Goal: Browse casually

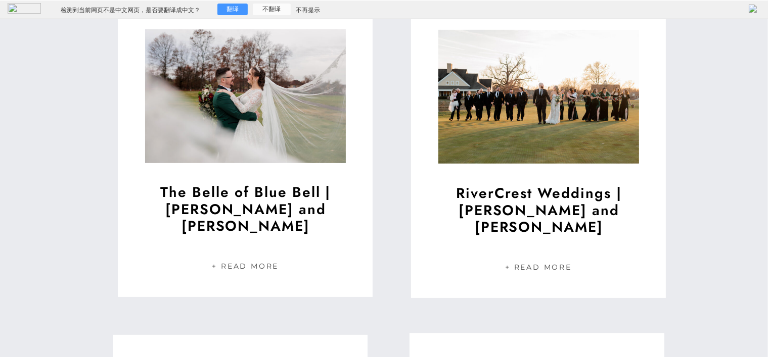
scroll to position [455, 0]
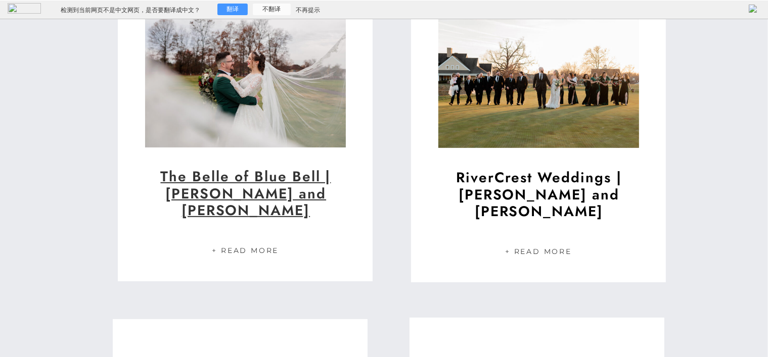
click at [250, 189] on link "The Belle of Blue Bell | [PERSON_NAME] and [PERSON_NAME]" at bounding box center [245, 193] width 170 height 55
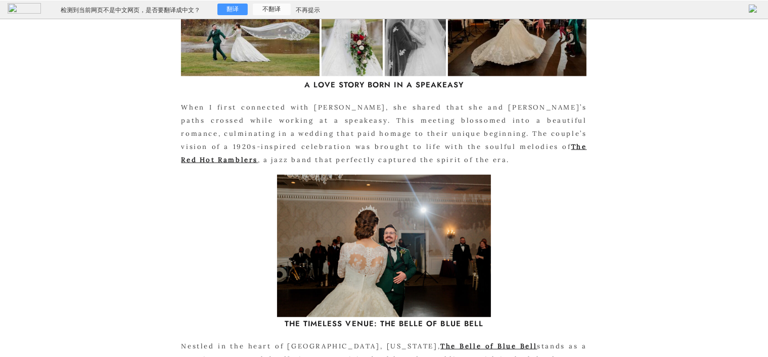
scroll to position [556, 0]
